Goal: Share content

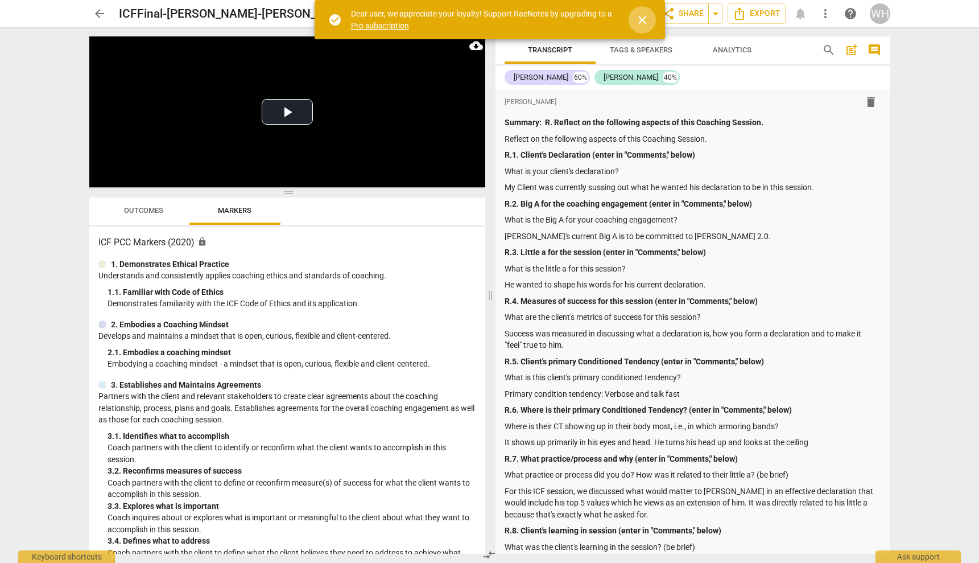
click at [640, 17] on span "close" at bounding box center [642, 20] width 14 height 14
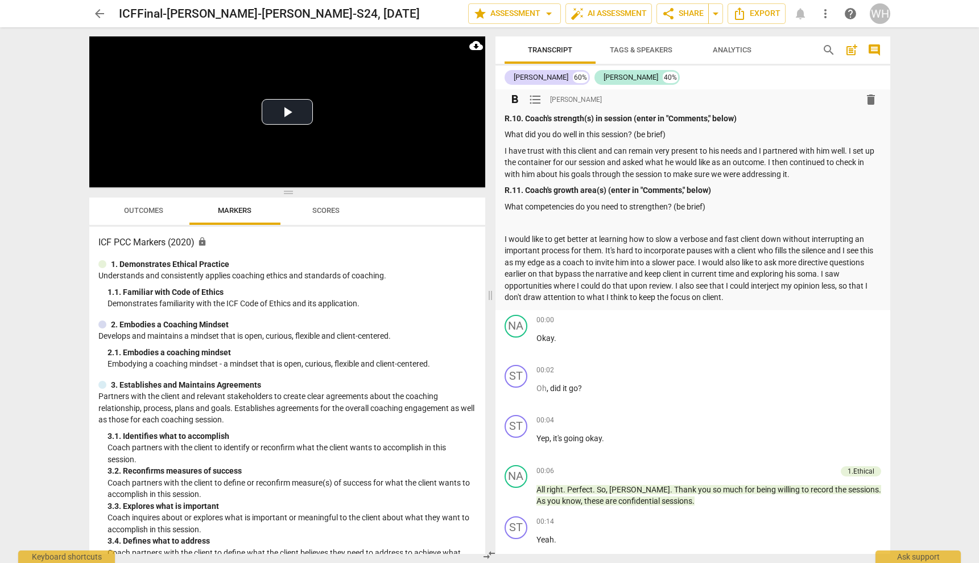
scroll to position [548, 0]
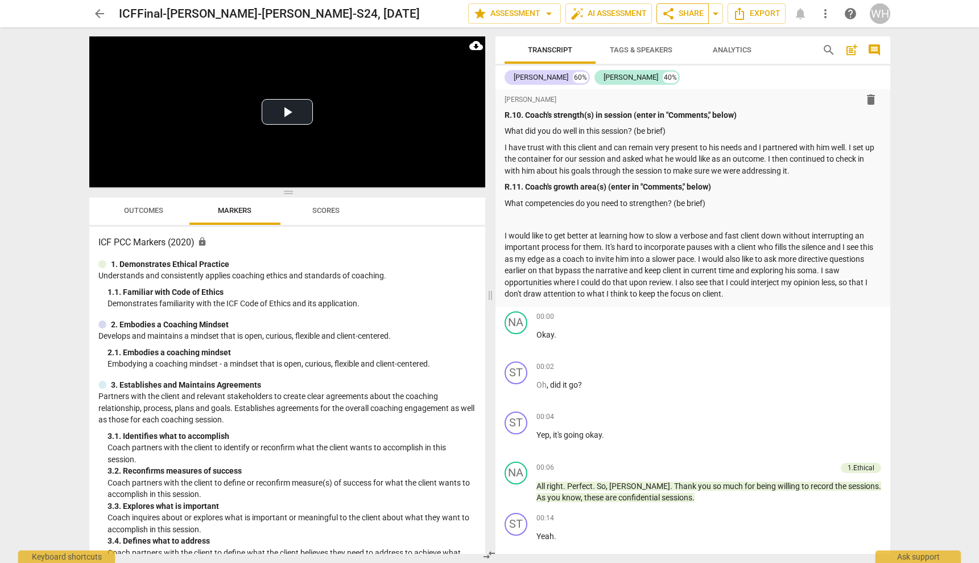
click at [688, 13] on span "share Share" at bounding box center [683, 14] width 42 height 14
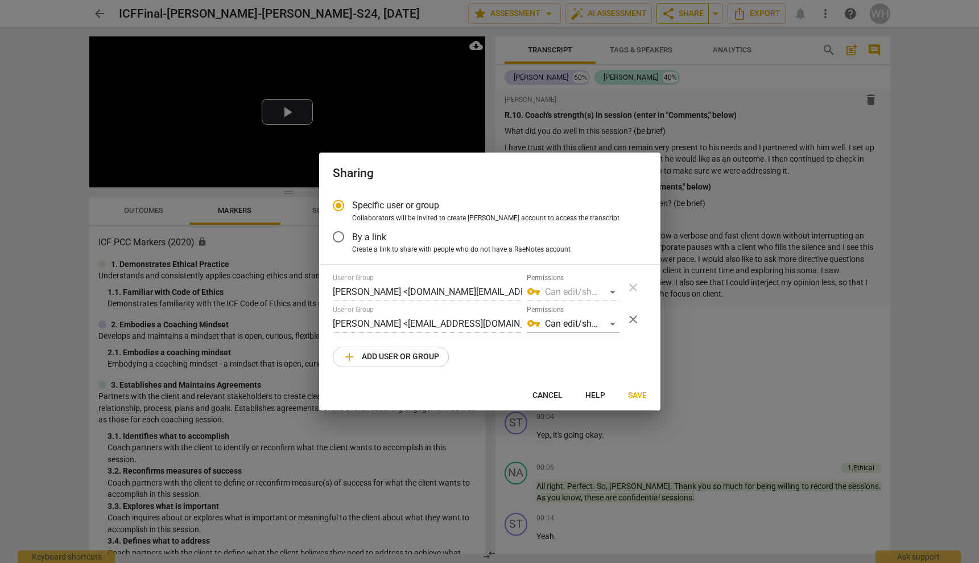
click at [688, 13] on div at bounding box center [489, 281] width 979 height 563
radio input "false"
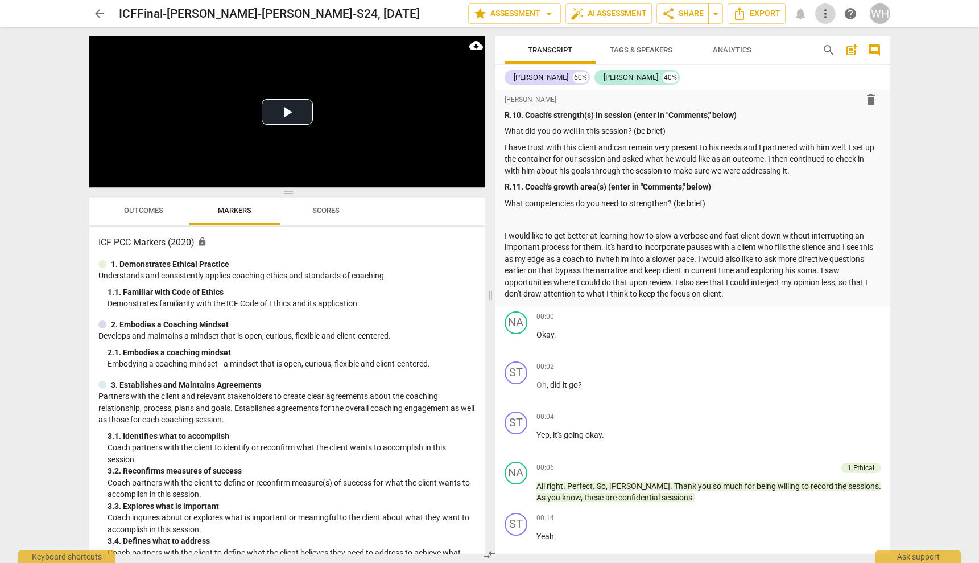
click at [821, 13] on span "more_vert" at bounding box center [826, 14] width 14 height 14
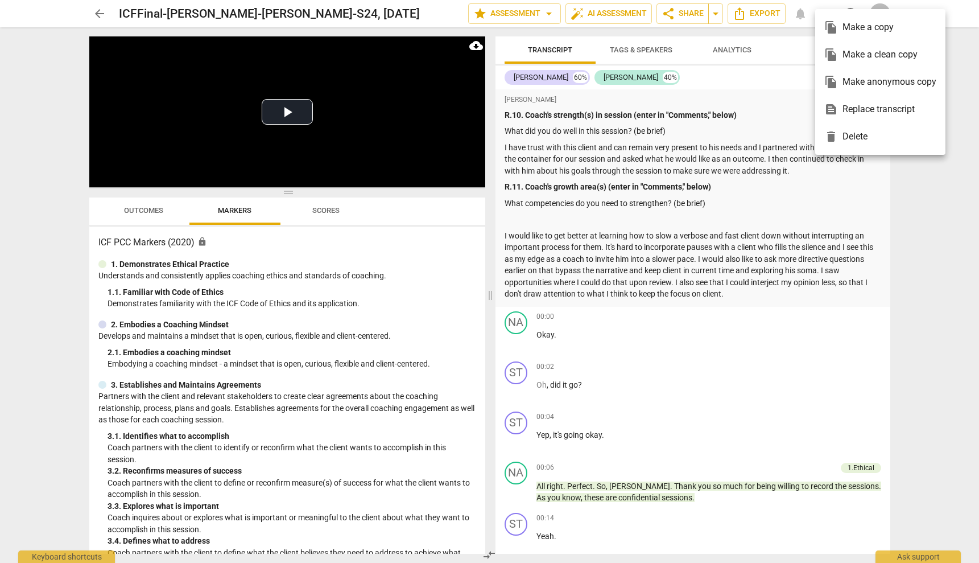
click at [847, 31] on div "file_copy Make a copy" at bounding box center [880, 27] width 112 height 27
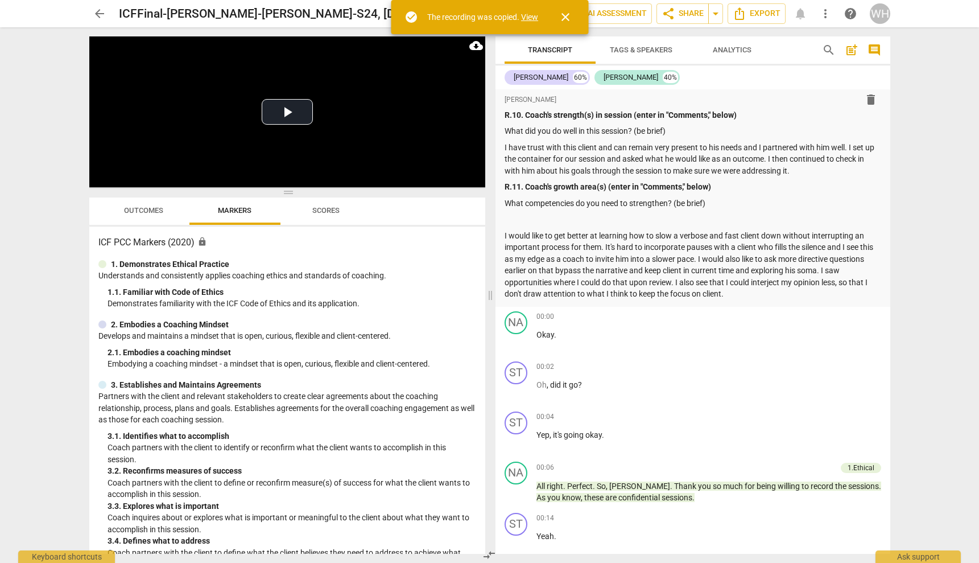
click at [530, 16] on link "View" at bounding box center [529, 17] width 17 height 9
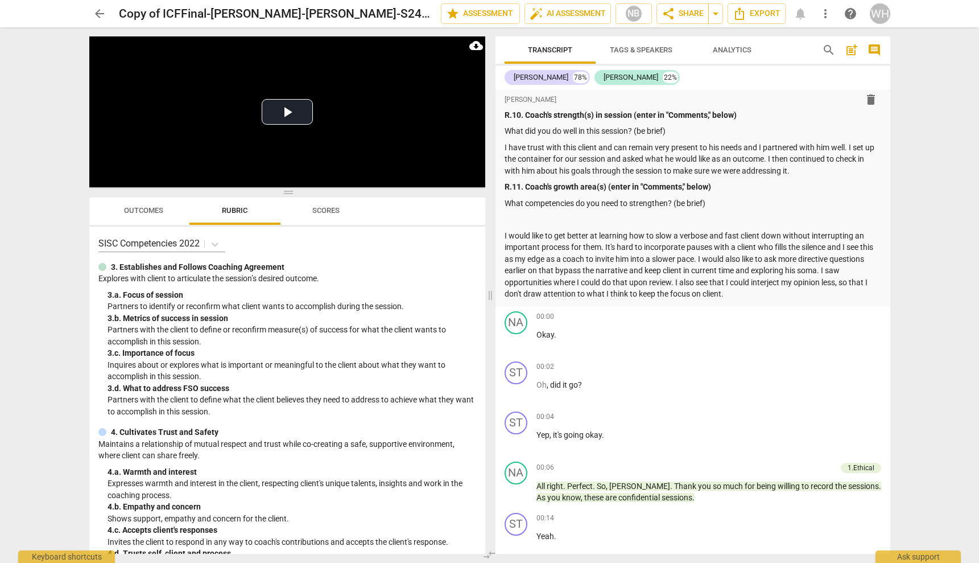
scroll to position [287, 0]
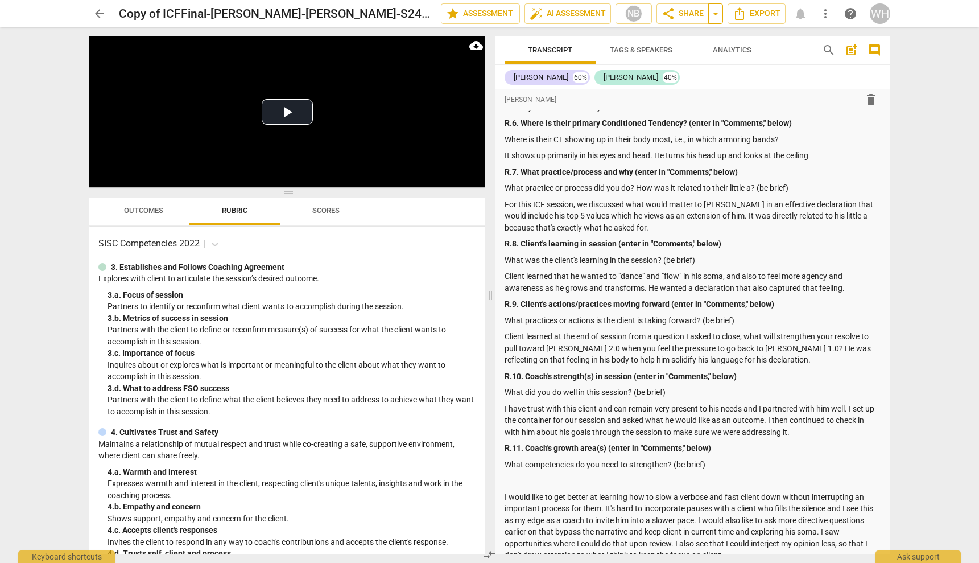
click at [716, 14] on span "arrow_drop_down" at bounding box center [716, 14] width 14 height 14
click at [687, 15] on span "share Share" at bounding box center [683, 14] width 42 height 14
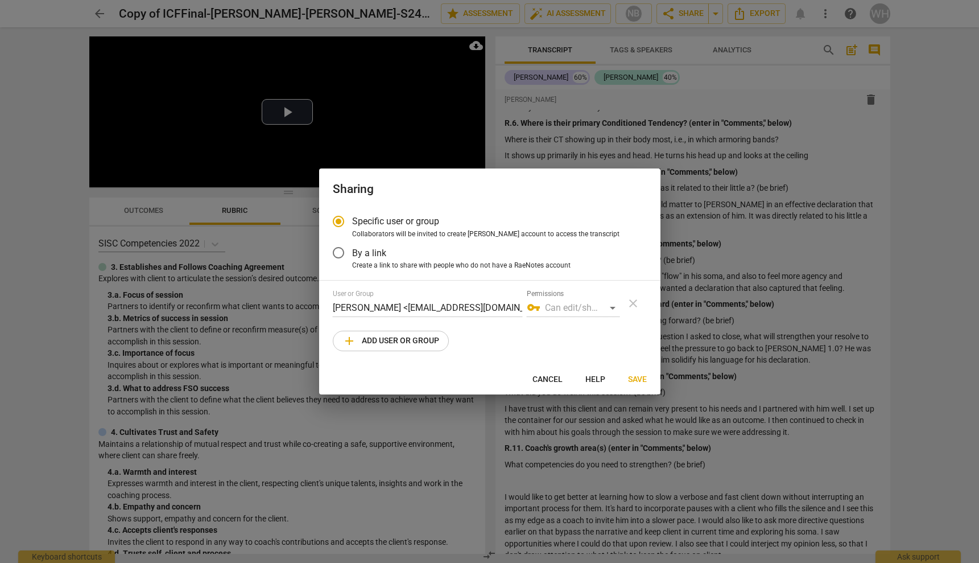
click at [385, 337] on span "add Add user or group" at bounding box center [390, 341] width 97 height 14
radio input "false"
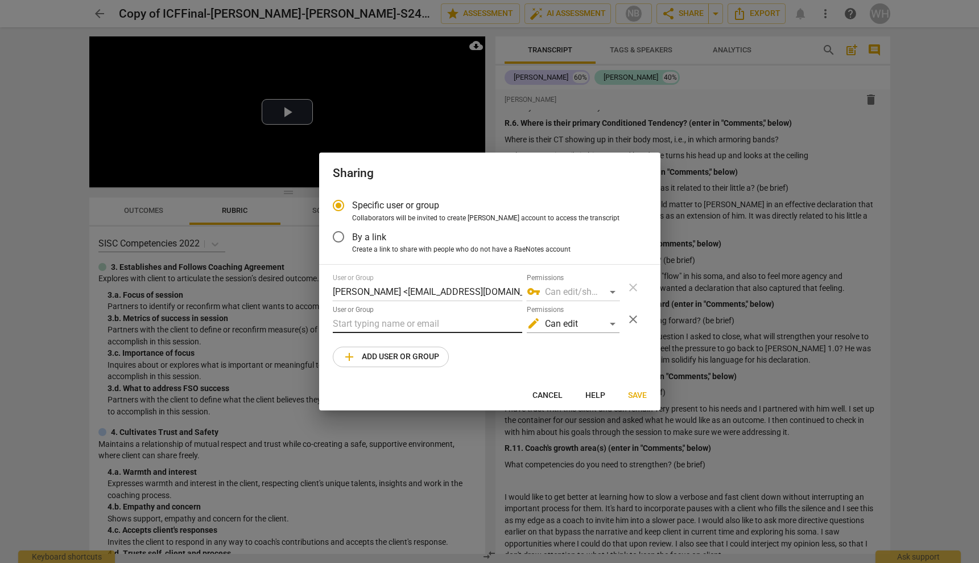
click at [377, 326] on input "text" at bounding box center [427, 324] width 189 height 18
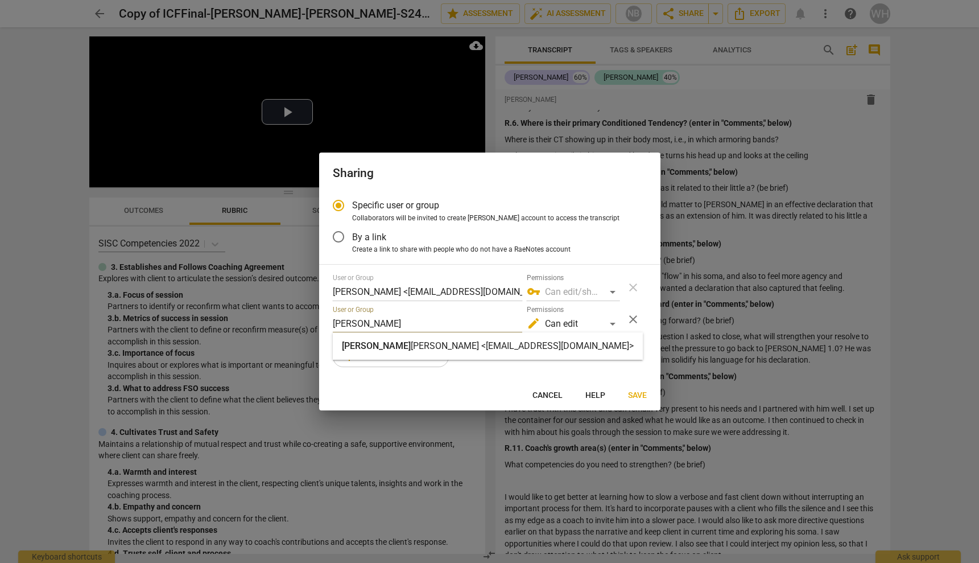
type input "[PERSON_NAME]"
click at [419, 346] on strong "[PERSON_NAME] <[EMAIL_ADDRESS][DOMAIN_NAME]>" at bounding box center [522, 345] width 223 height 11
radio input "false"
type input "[PERSON_NAME] <[EMAIL_ADDRESS][DOMAIN_NAME]>"
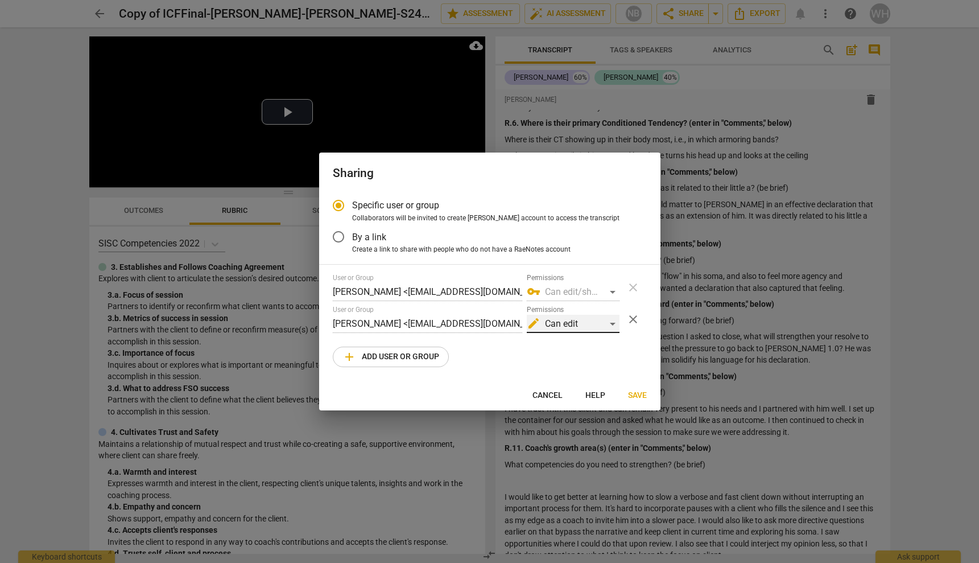
click at [613, 321] on div "edit Can edit" at bounding box center [573, 324] width 93 height 18
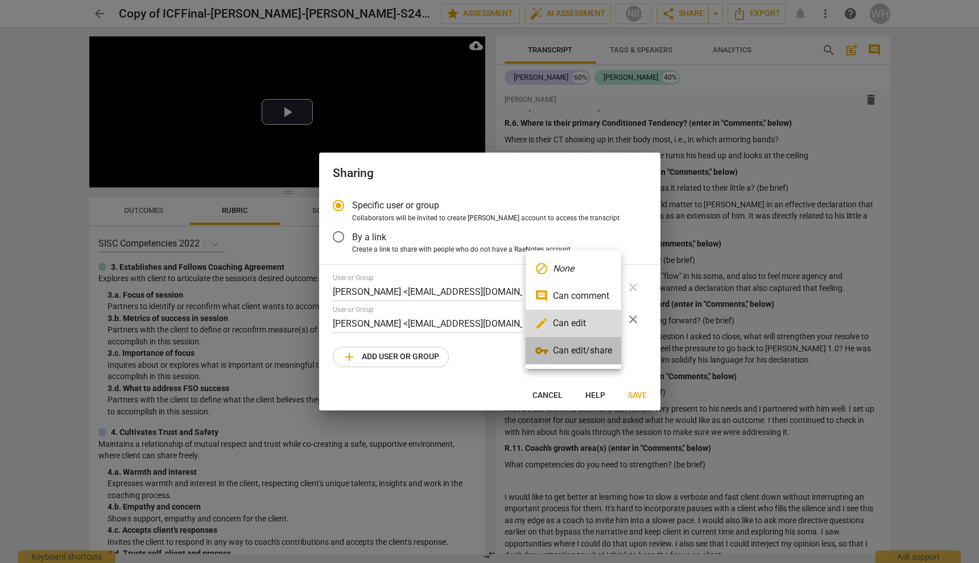
click at [575, 350] on li "vpn_key Can edit/share" at bounding box center [574, 350] width 96 height 27
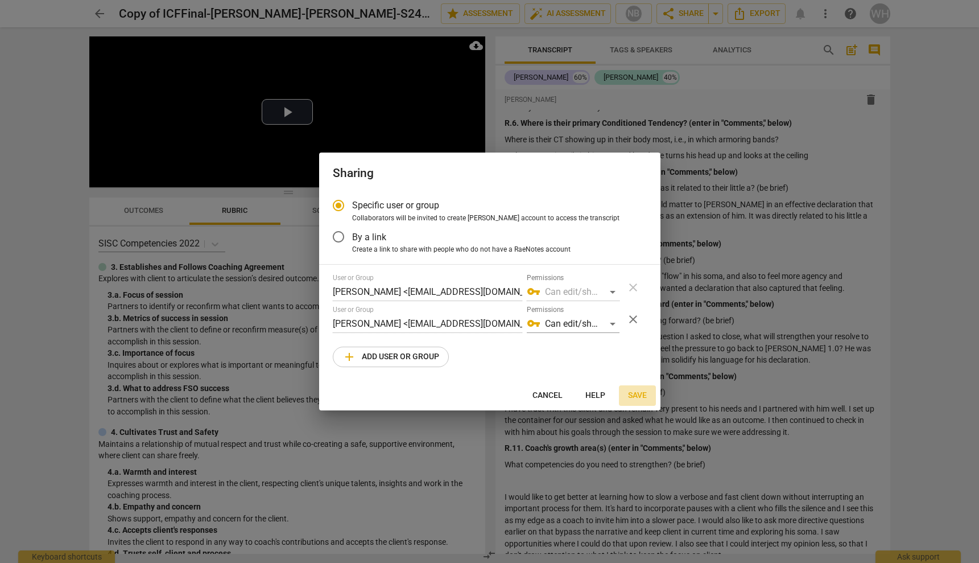
click at [637, 394] on span "Save" at bounding box center [637, 395] width 19 height 11
radio input "false"
